Goal: Obtain resource: Download file/media

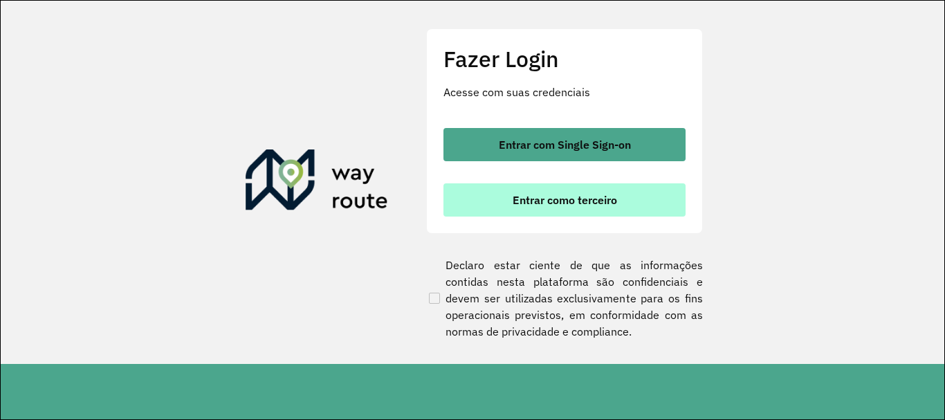
click at [558, 199] on span "Entrar como terceiro" at bounding box center [565, 199] width 104 height 11
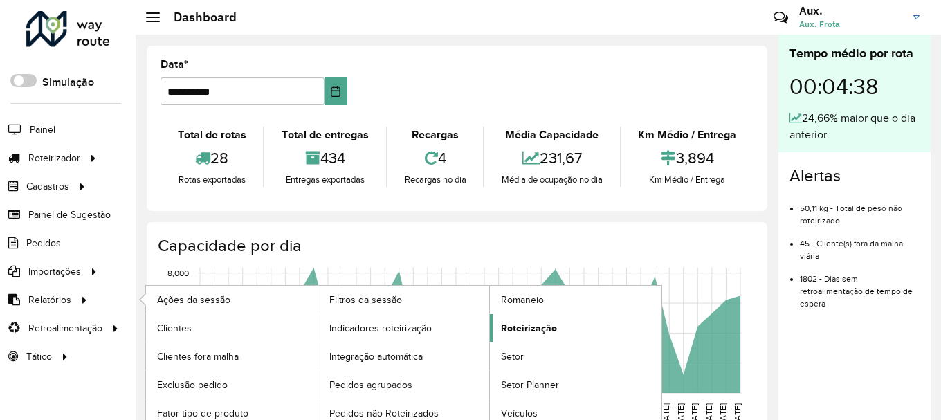
click at [541, 330] on span "Roteirização" at bounding box center [529, 328] width 56 height 15
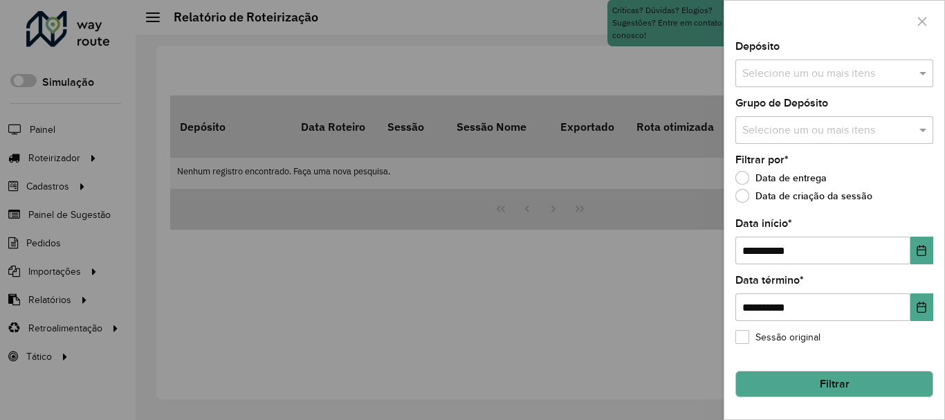
click at [772, 82] on input "text" at bounding box center [827, 74] width 177 height 17
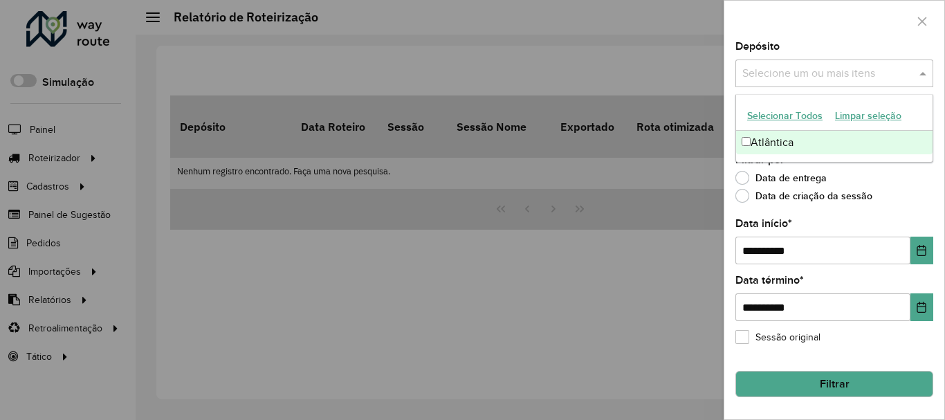
click at [773, 134] on div "Atlântica" at bounding box center [834, 143] width 196 height 24
click at [924, 248] on icon "Choose Date" at bounding box center [921, 250] width 11 height 11
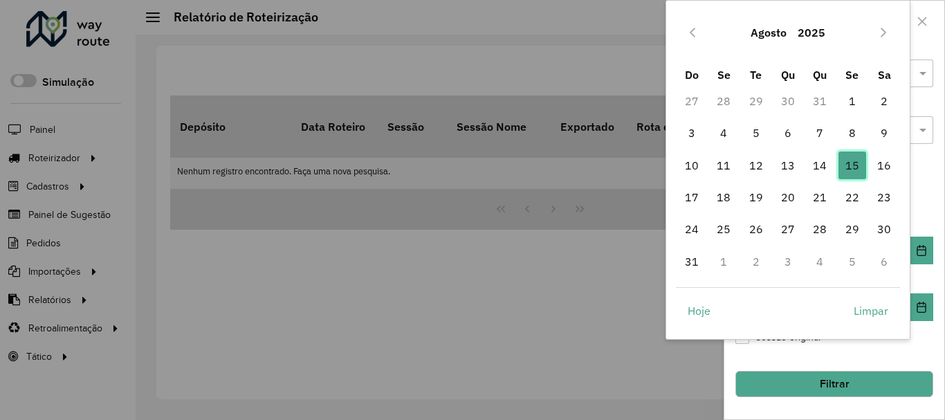
click at [856, 164] on span "15" at bounding box center [852, 166] width 28 height 28
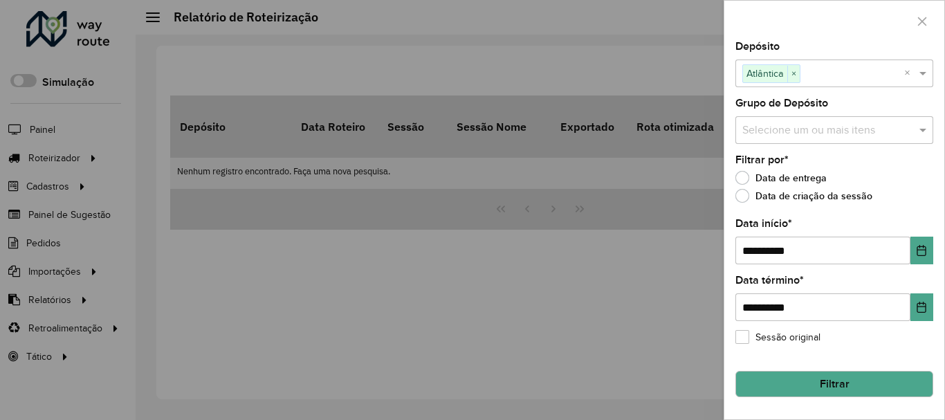
click at [839, 383] on button "Filtrar" at bounding box center [834, 384] width 198 height 26
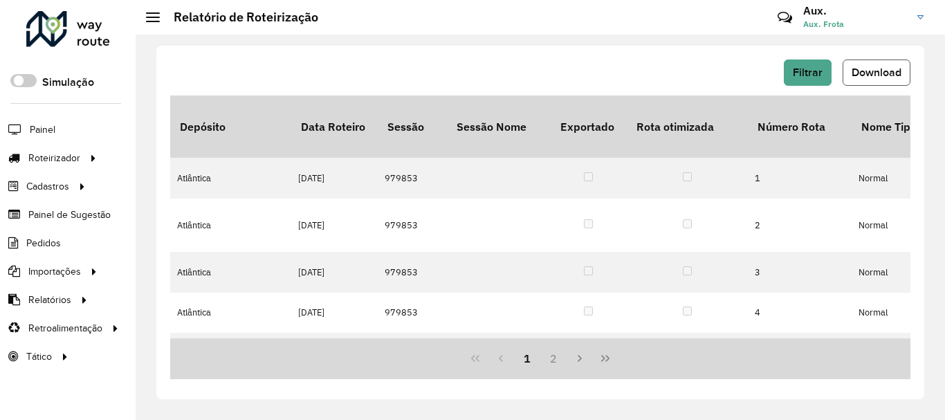
click at [880, 76] on span "Download" at bounding box center [877, 72] width 50 height 12
